Goal: Use online tool/utility

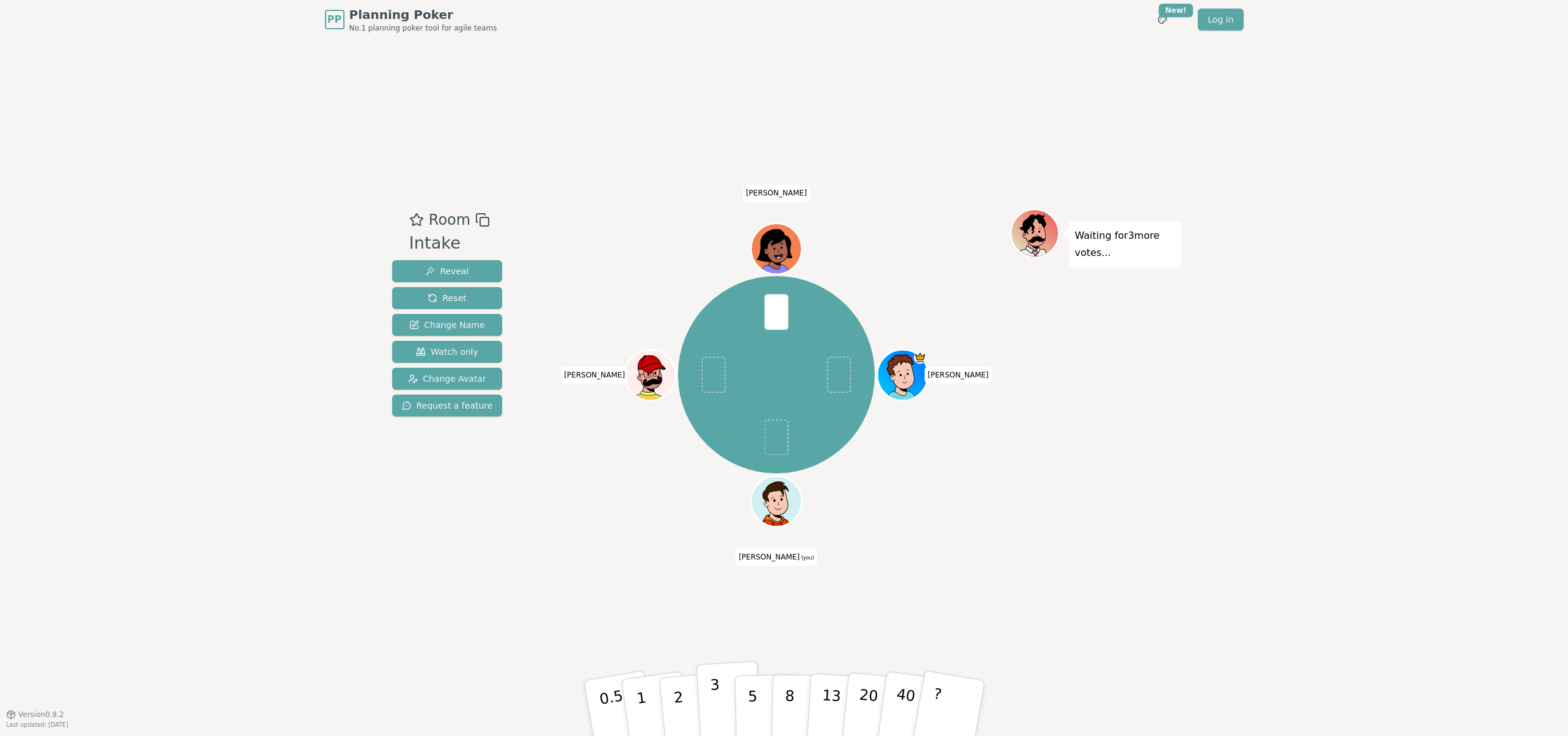
click at [722, 705] on button "3" at bounding box center [728, 708] width 67 height 95
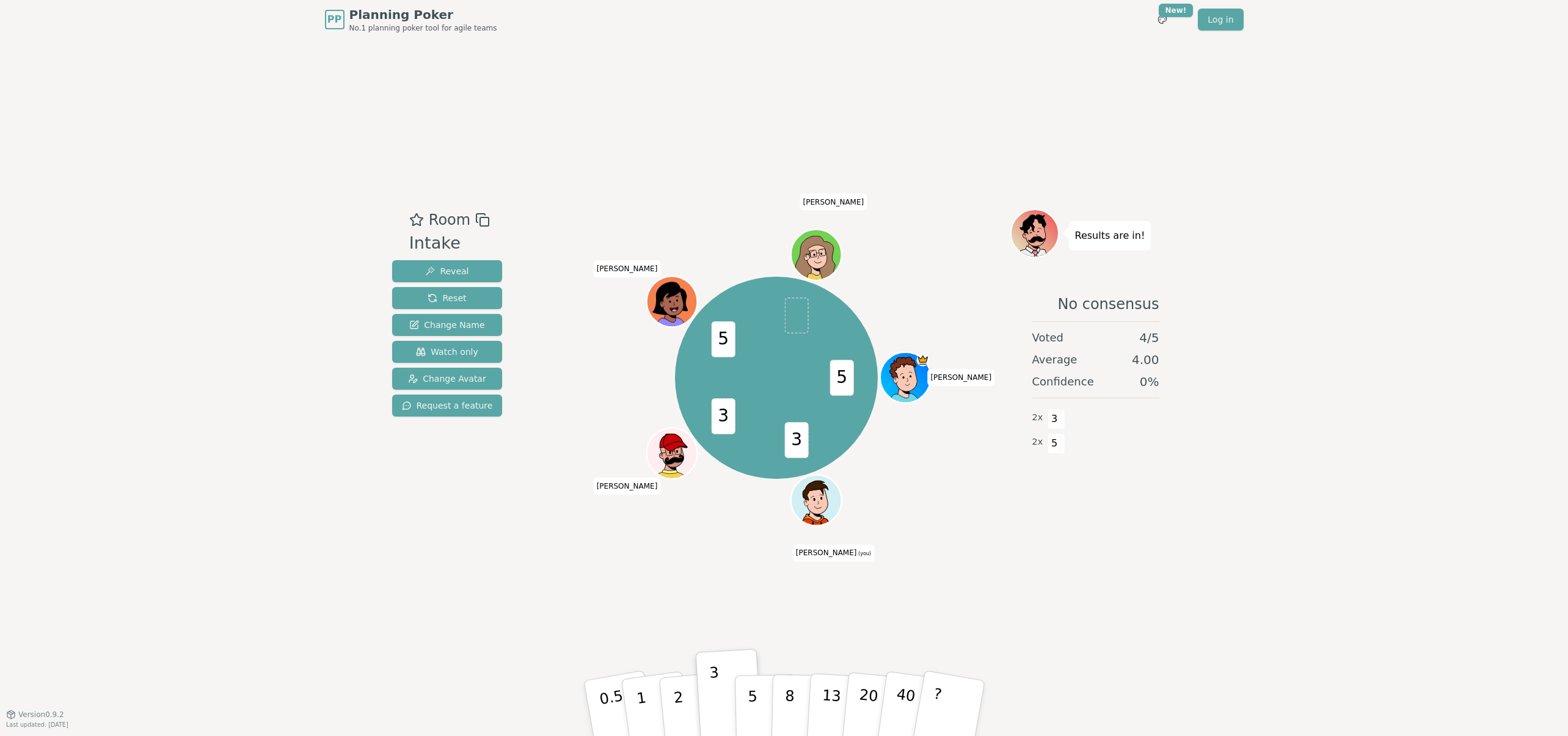
click at [807, 640] on div "Room Intake Reveal Reset Change Name Watch only Change Avatar Request a feature…" at bounding box center [784, 377] width 795 height 675
click at [755, 719] on p "5" at bounding box center [752, 709] width 11 height 66
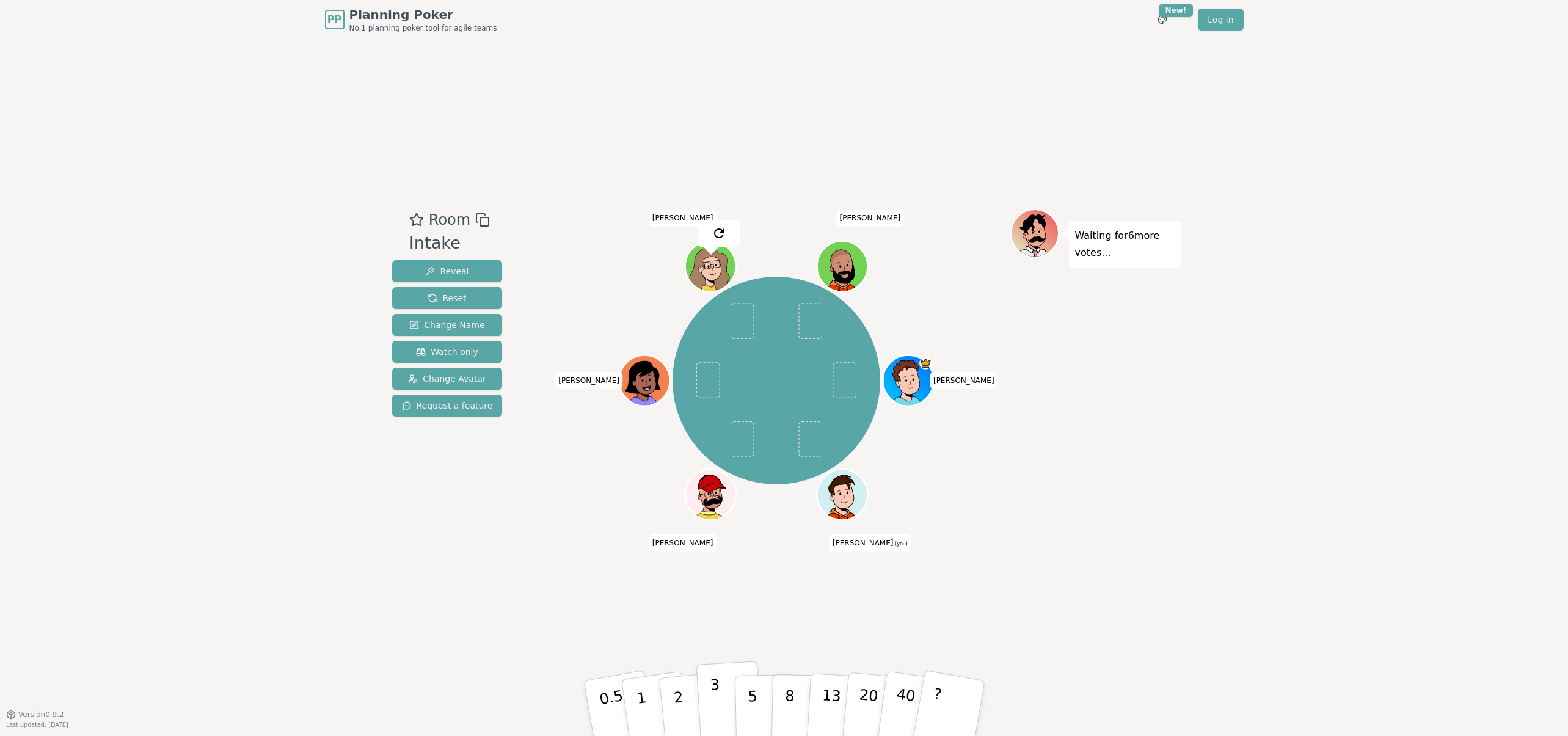
click at [719, 702] on button "3" at bounding box center [728, 708] width 67 height 95
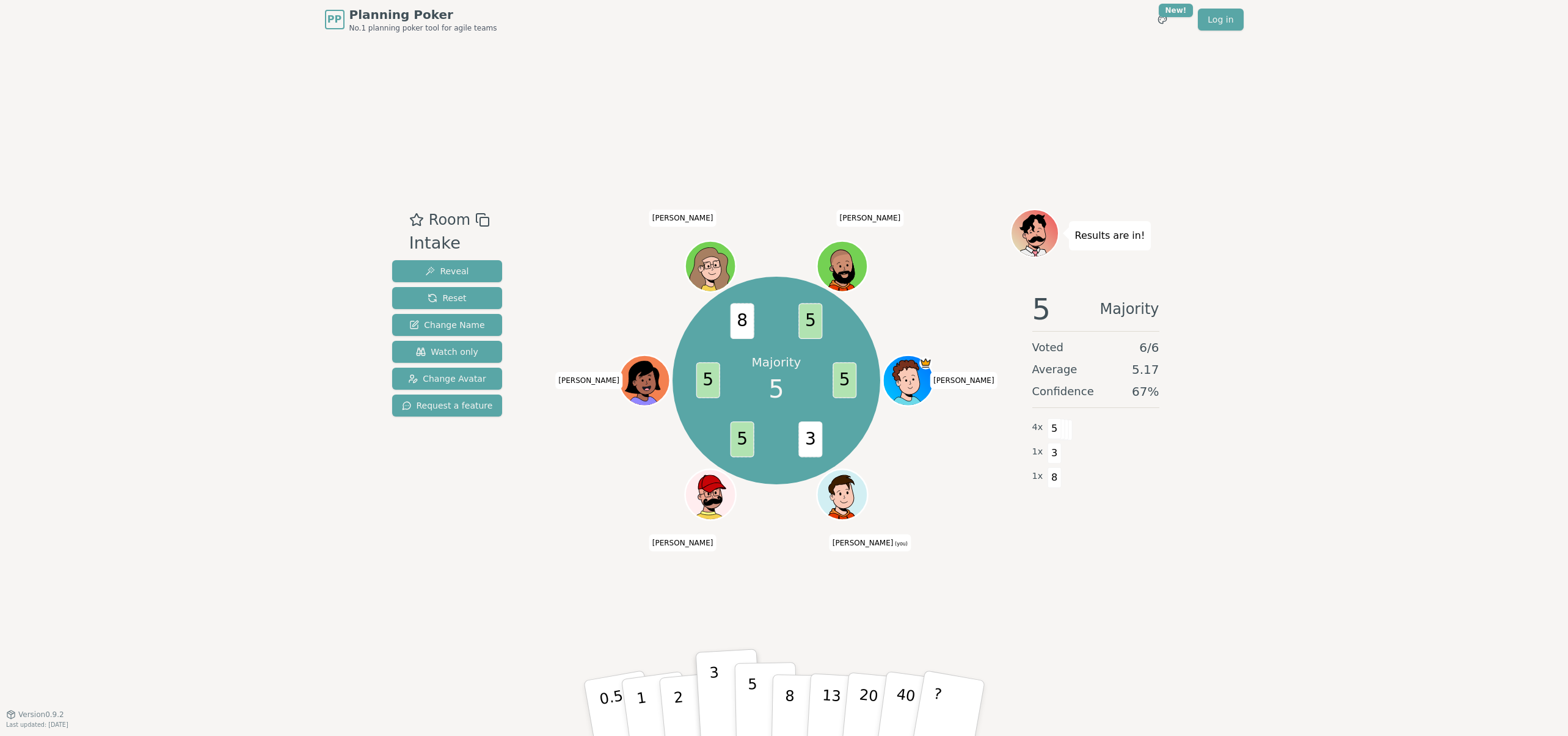
click at [752, 699] on p "5" at bounding box center [752, 709] width 11 height 66
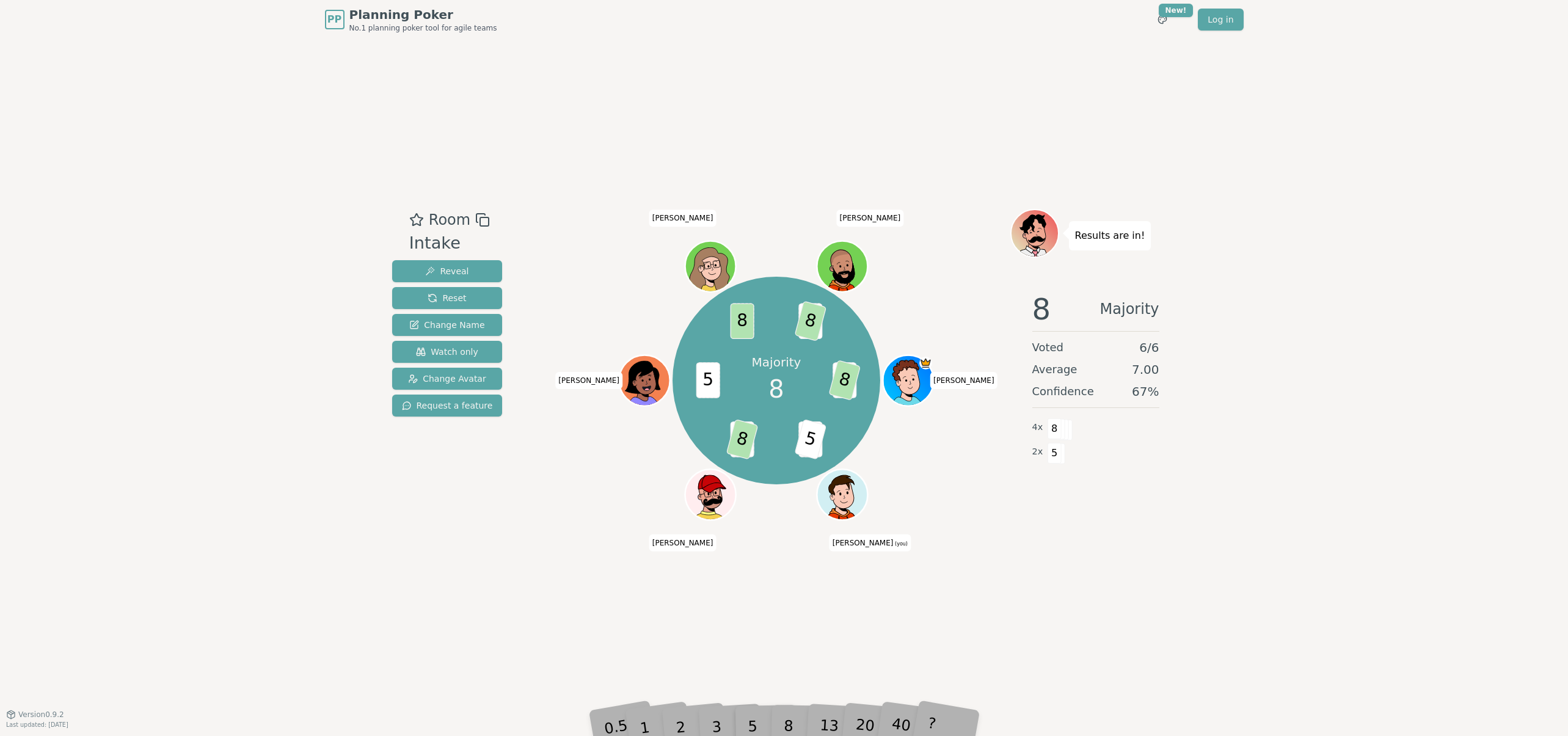
click at [789, 720] on div "8" at bounding box center [803, 708] width 38 height 44
click at [791, 719] on div "8" at bounding box center [803, 708] width 38 height 44
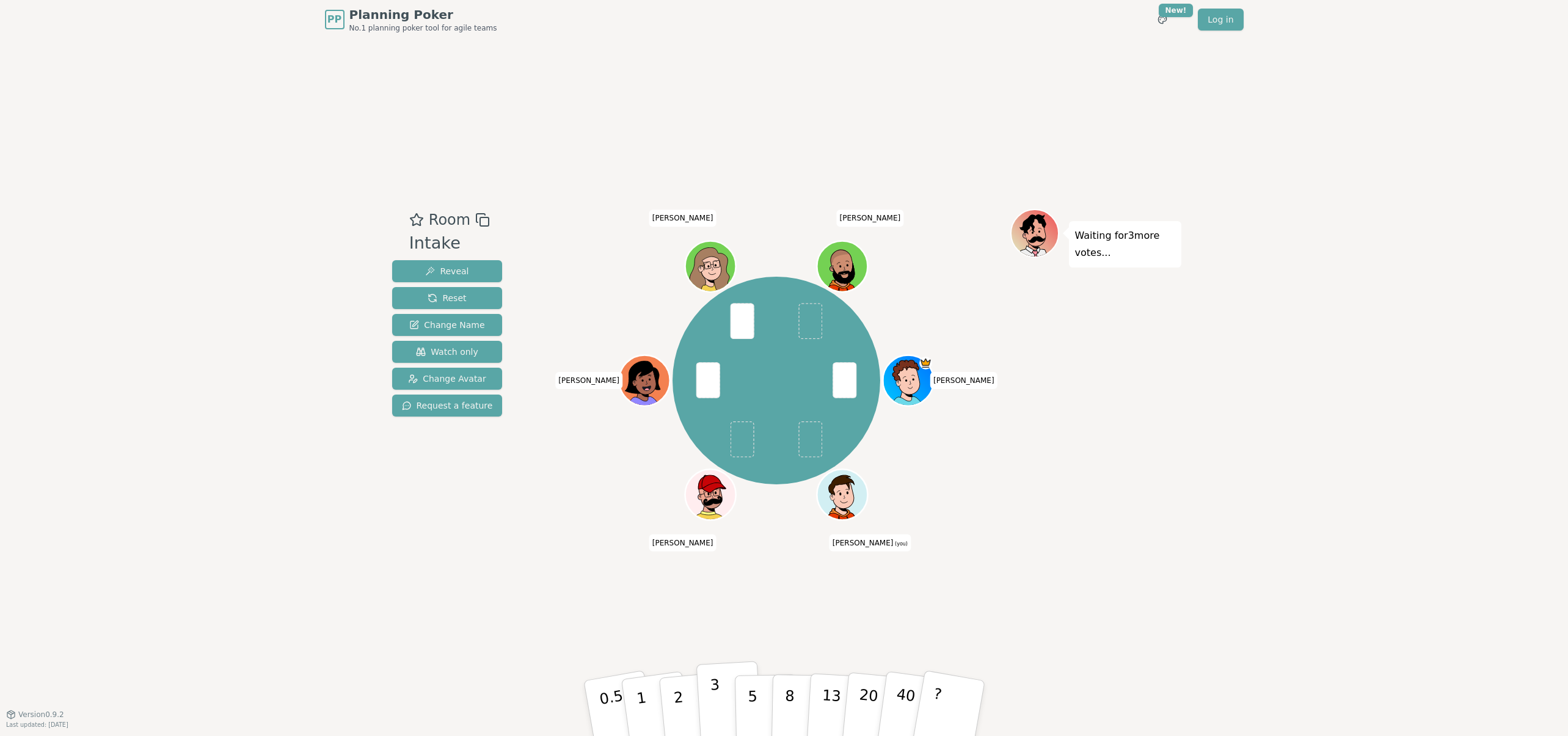
click at [706, 697] on button "3" at bounding box center [728, 708] width 67 height 95
click at [758, 705] on button "5" at bounding box center [766, 709] width 63 height 93
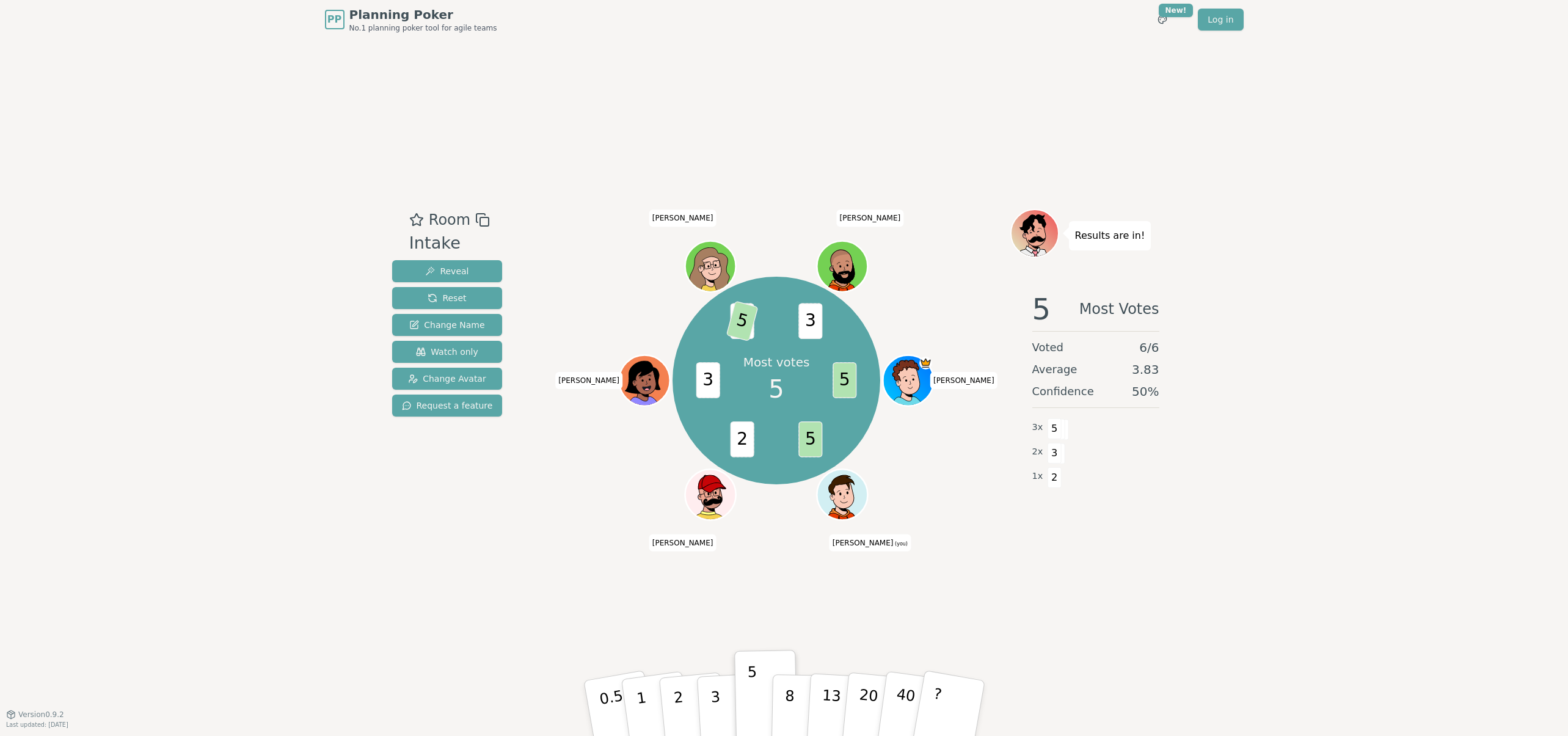
drag, startPoint x: 715, startPoint y: 709, endPoint x: 960, endPoint y: 539, distance: 298.2
click at [960, 540] on div "Room Intake Reveal Reset Change Name Watch only Change Avatar Request a feature…" at bounding box center [784, 377] width 795 height 336
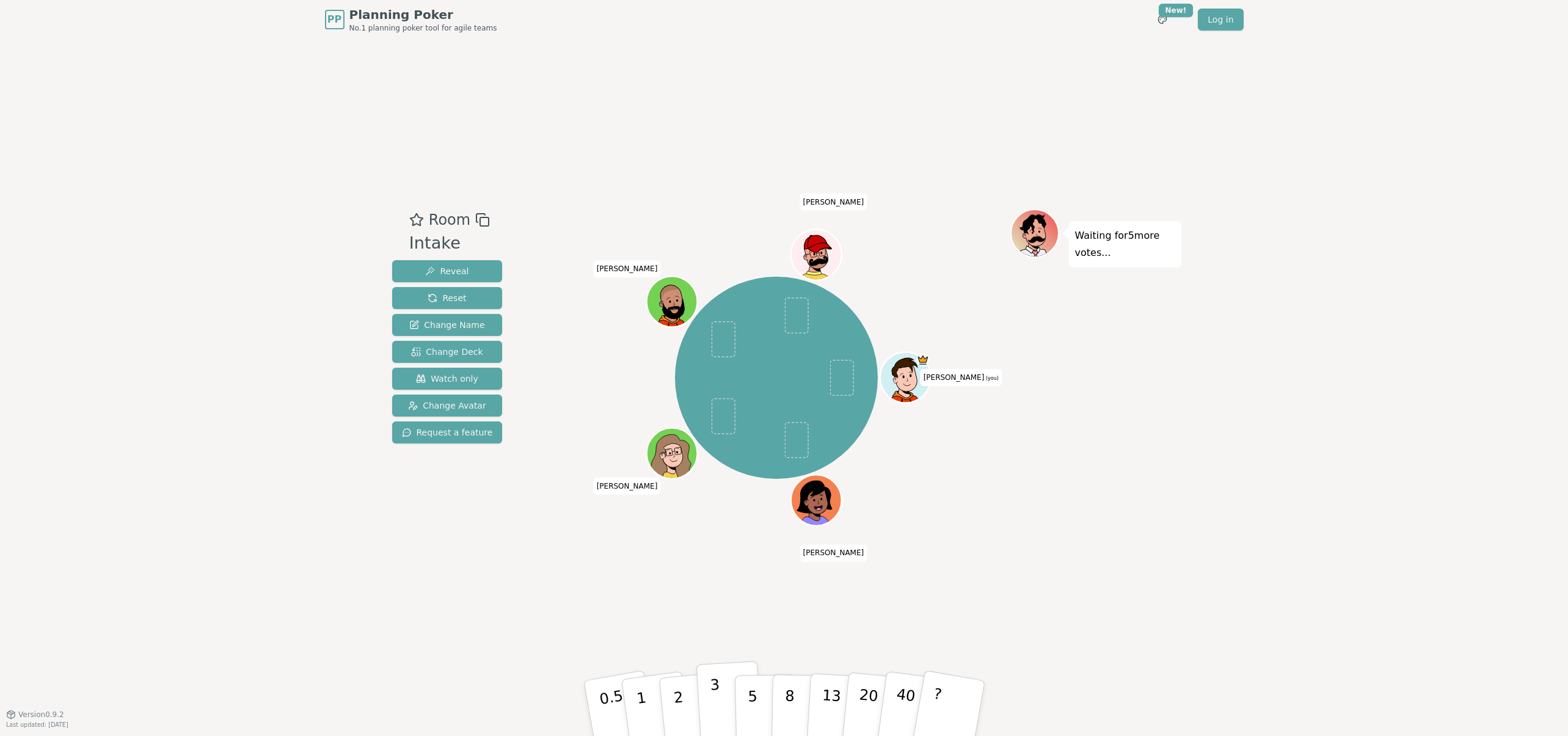
click at [705, 704] on button "3" at bounding box center [728, 708] width 67 height 95
